Goal: Information Seeking & Learning: Check status

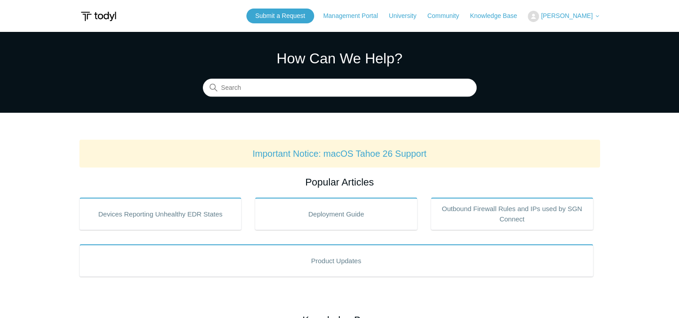
click at [586, 15] on span "[PERSON_NAME]" at bounding box center [567, 15] width 52 height 7
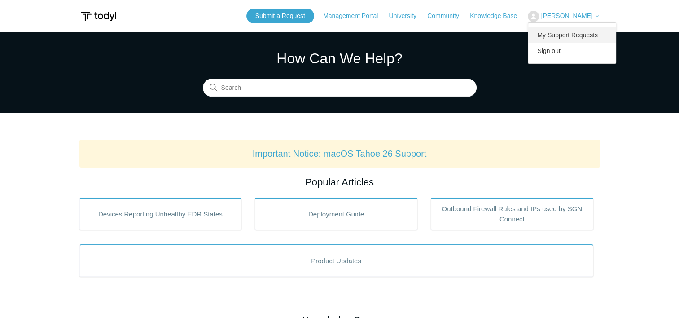
click at [560, 39] on link "My Support Requests" at bounding box center [571, 35] width 87 height 16
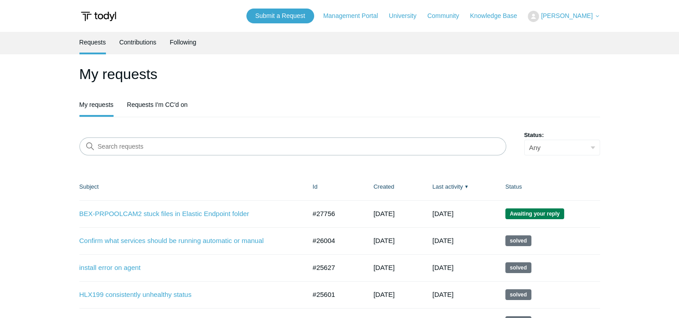
scroll to position [45, 0]
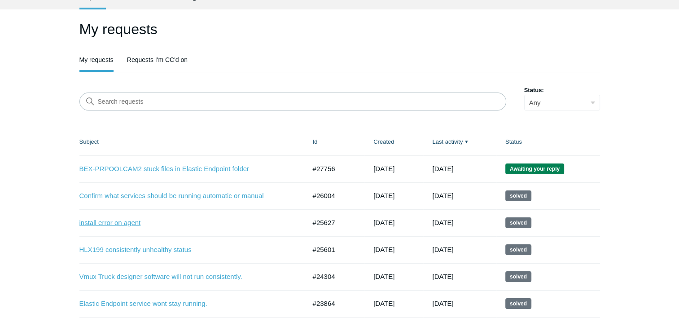
click at [116, 223] on link "install error on agent" at bounding box center [185, 223] width 213 height 10
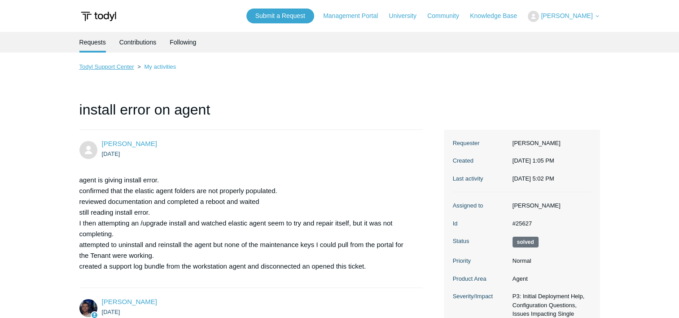
click at [118, 69] on link "Todyl Support Center" at bounding box center [106, 66] width 55 height 7
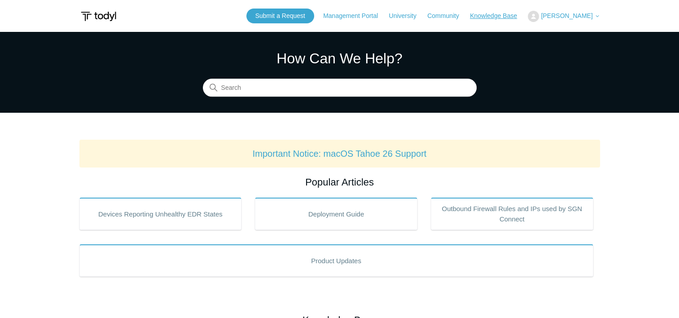
click at [486, 13] on link "Knowledge Base" at bounding box center [498, 15] width 56 height 9
click at [558, 12] on button "[PERSON_NAME]" at bounding box center [564, 16] width 72 height 11
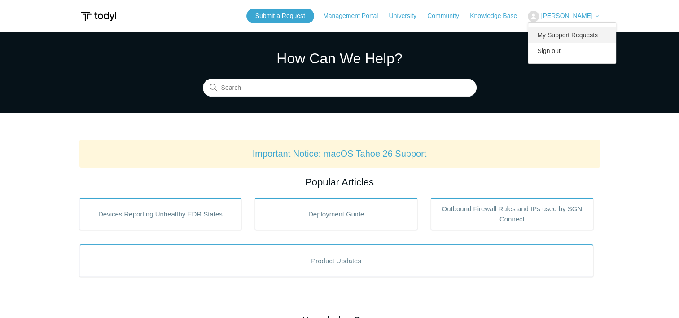
click at [551, 36] on link "My Support Requests" at bounding box center [571, 35] width 87 height 16
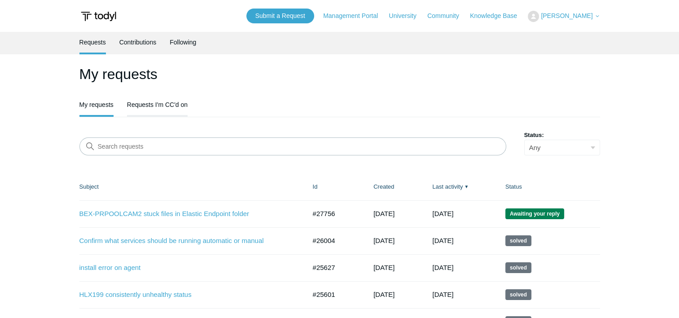
click at [158, 109] on link "Requests I'm CC'd on" at bounding box center [157, 103] width 61 height 19
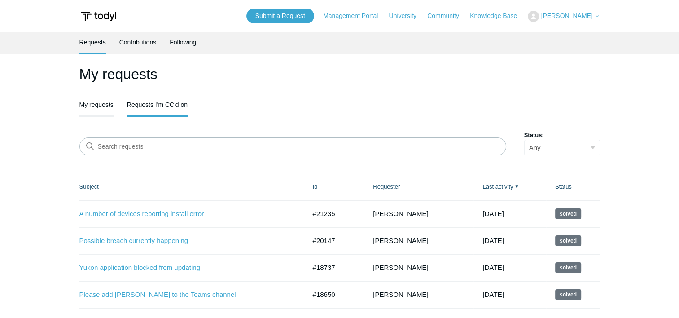
click at [92, 106] on link "My requests" at bounding box center [96, 103] width 34 height 19
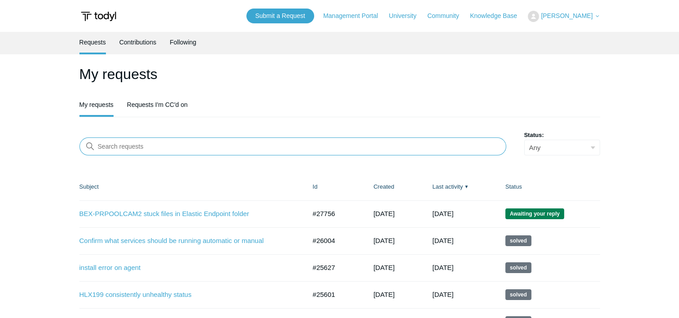
click at [182, 144] on input "Search requests" at bounding box center [292, 146] width 427 height 18
type input "Pool"
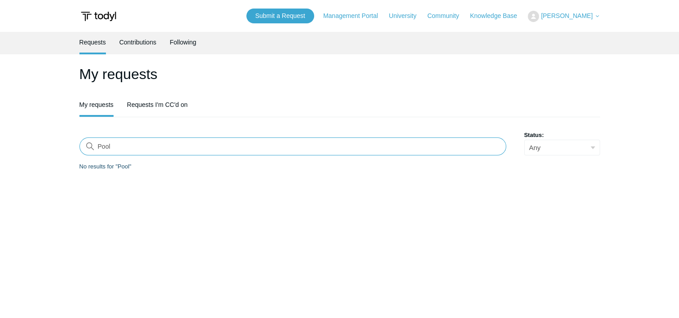
click at [182, 145] on input "Pool" at bounding box center [292, 146] width 427 height 18
type input "P"
